Goal: Information Seeking & Learning: Learn about a topic

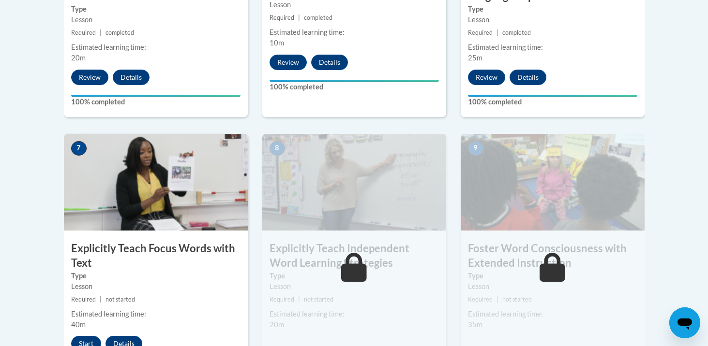
scroll to position [854, 0]
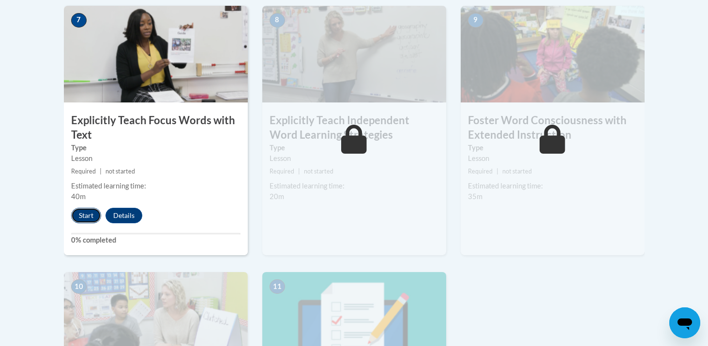
click at [87, 223] on button "Start" at bounding box center [86, 215] width 30 height 15
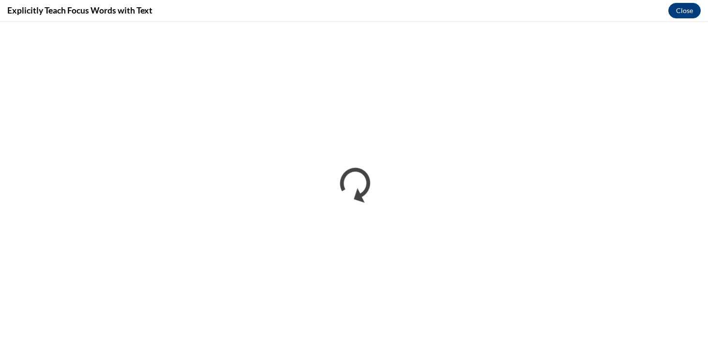
scroll to position [0, 0]
